Goal: Task Accomplishment & Management: Complete application form

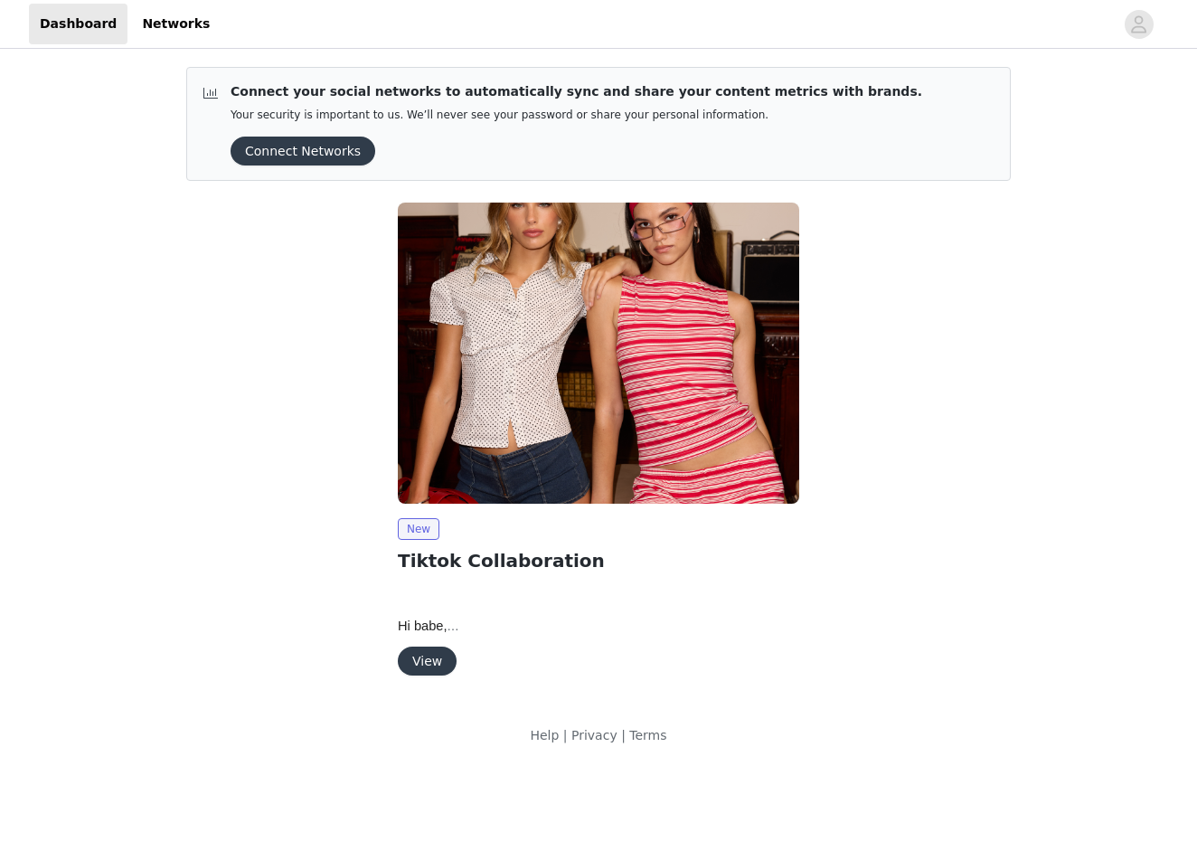
click at [416, 657] on button "View" at bounding box center [427, 660] width 59 height 29
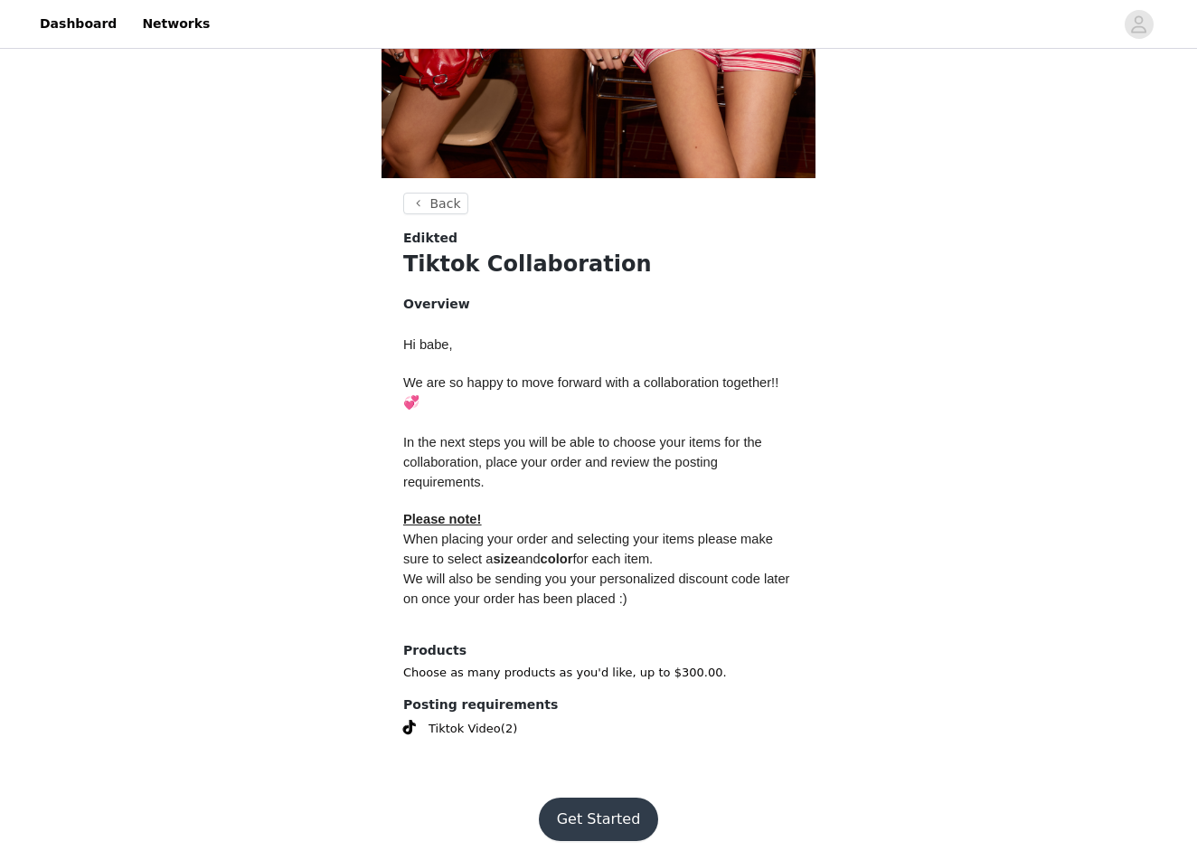
scroll to position [524, 0]
click at [602, 806] on button "Get Started" at bounding box center [599, 819] width 120 height 43
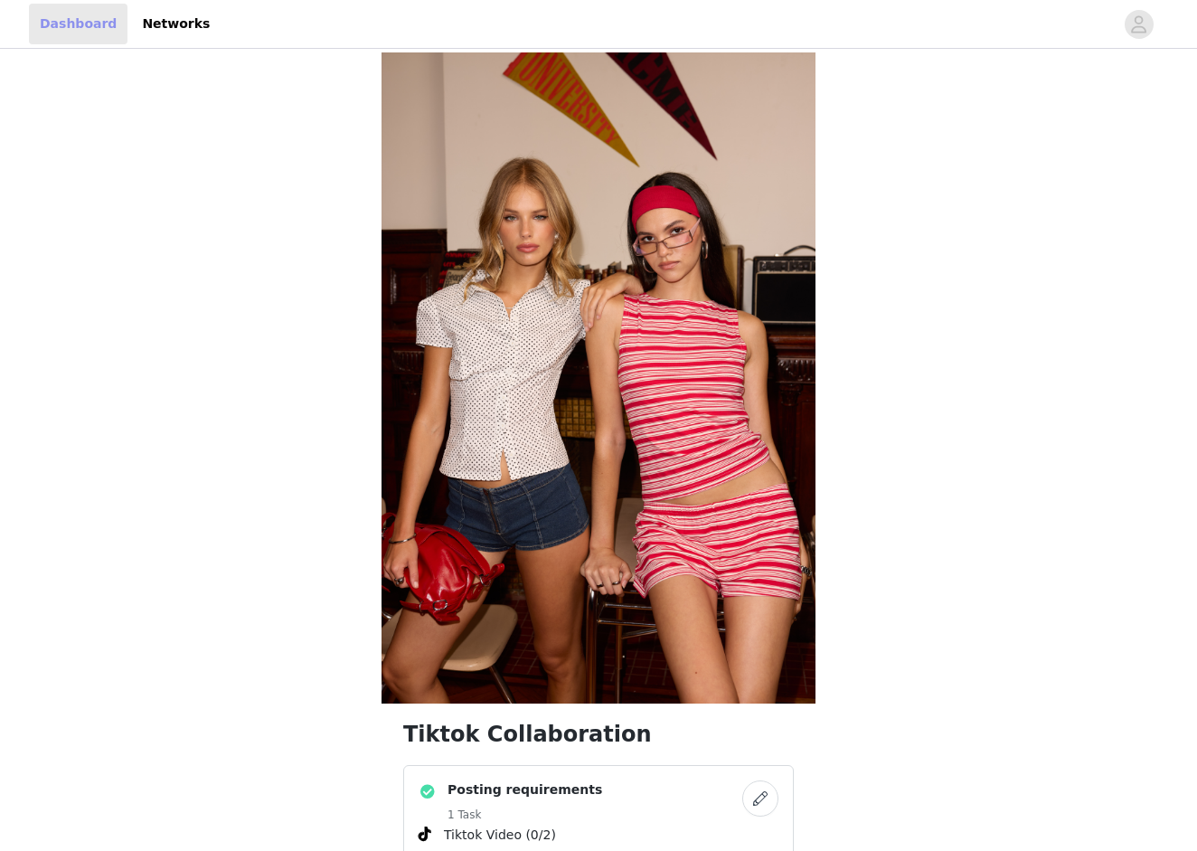
click at [75, 15] on link "Dashboard" at bounding box center [78, 24] width 99 height 41
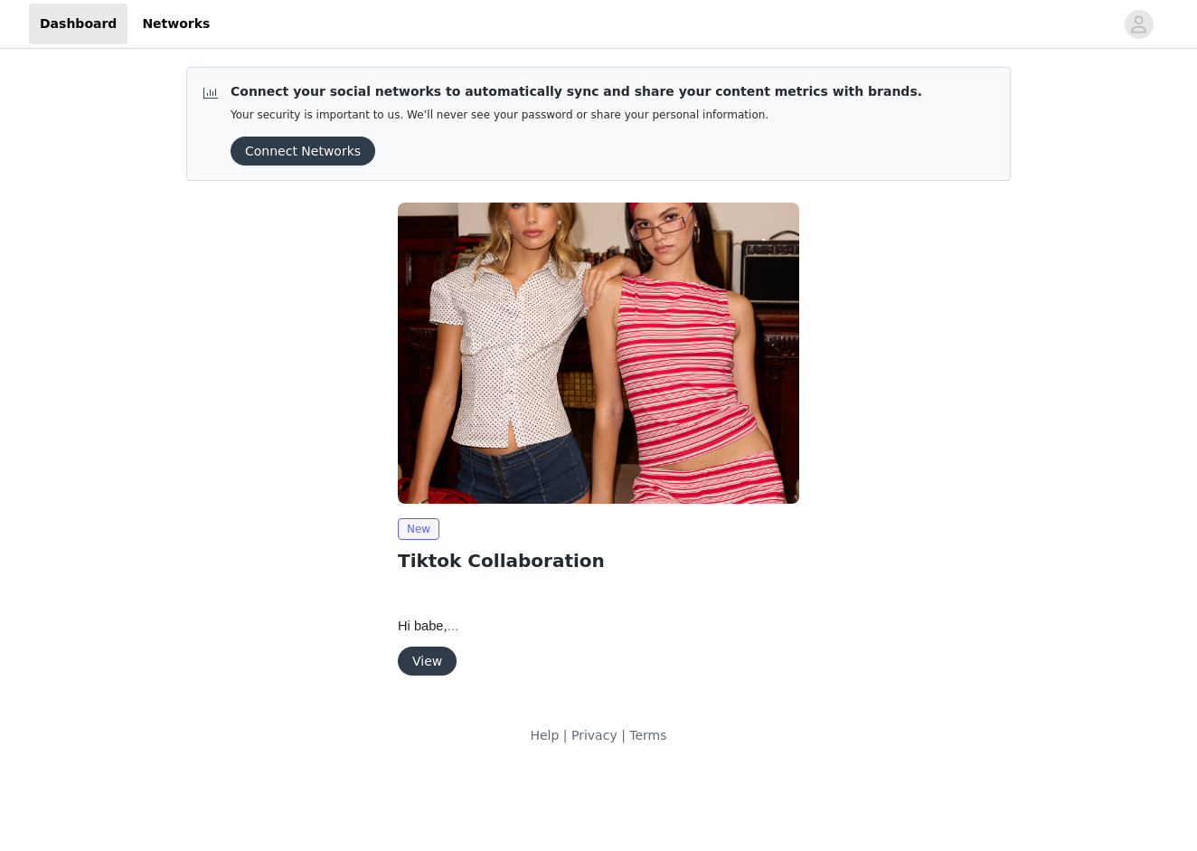
click at [419, 662] on button "View" at bounding box center [427, 660] width 59 height 29
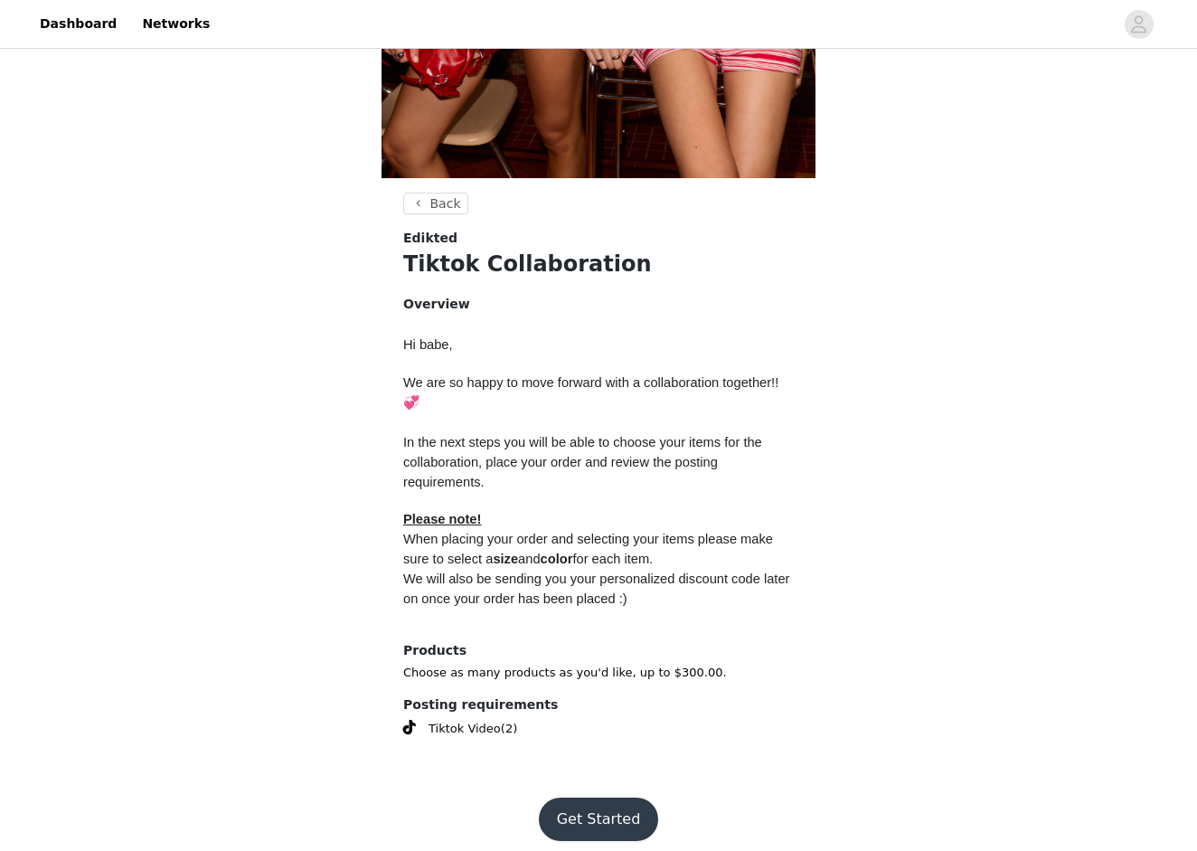
scroll to position [524, 0]
click at [596, 809] on button "Get Started" at bounding box center [599, 819] width 120 height 43
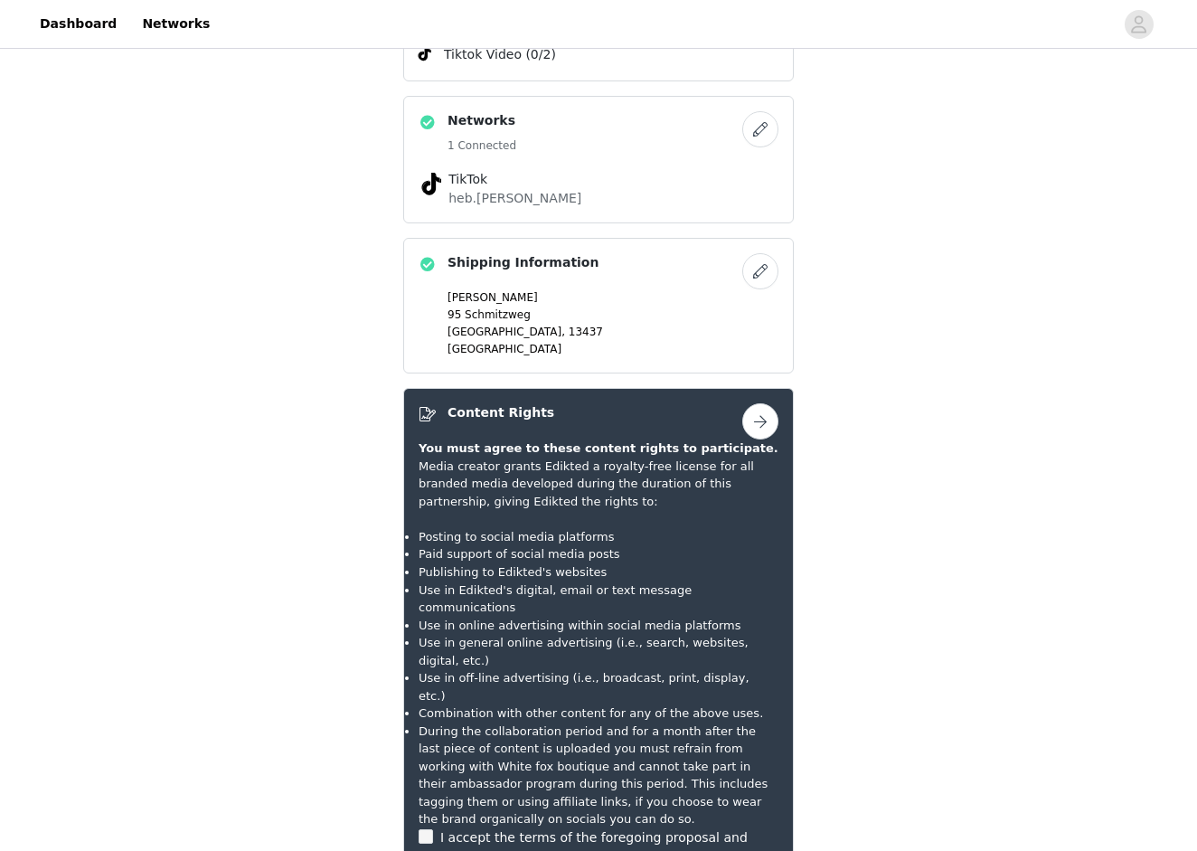
scroll to position [782, 0]
